Goal: Find contact information: Find contact information

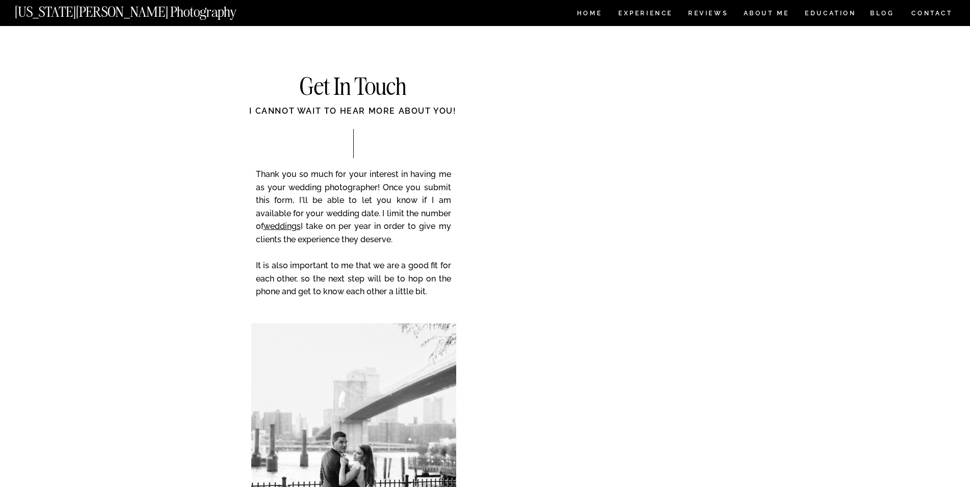
click at [352, 81] on h2 "Get In Touch" at bounding box center [353, 87] width 205 height 25
click at [286, 109] on div "I cannot wait to hear more about you!" at bounding box center [353, 116] width 286 height 23
click at [286, 108] on div "I cannot wait to hear more about you!" at bounding box center [353, 116] width 286 height 23
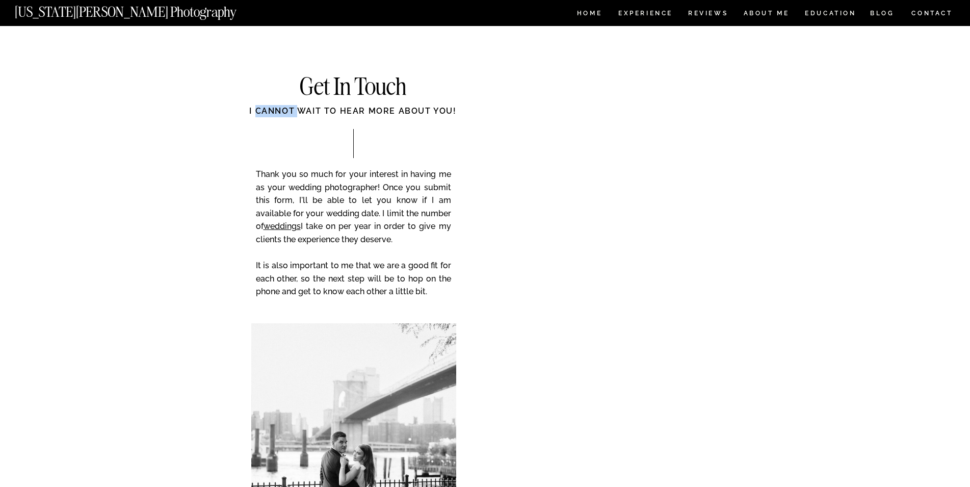
click at [286, 108] on div "I cannot wait to hear more about you!" at bounding box center [353, 116] width 286 height 23
click at [286, 106] on div "I cannot wait to hear more about you!" at bounding box center [353, 116] width 286 height 23
drag, startPoint x: 257, startPoint y: 172, endPoint x: 434, endPoint y: 288, distance: 211.1
click at [434, 288] on p "Thank you so much for your interest in having me as your wedding photographer! …" at bounding box center [353, 240] width 195 height 145
copy p "Thank you so much for your interest in having me as your wedding photographer! …"
